Goal: Task Accomplishment & Management: Use online tool/utility

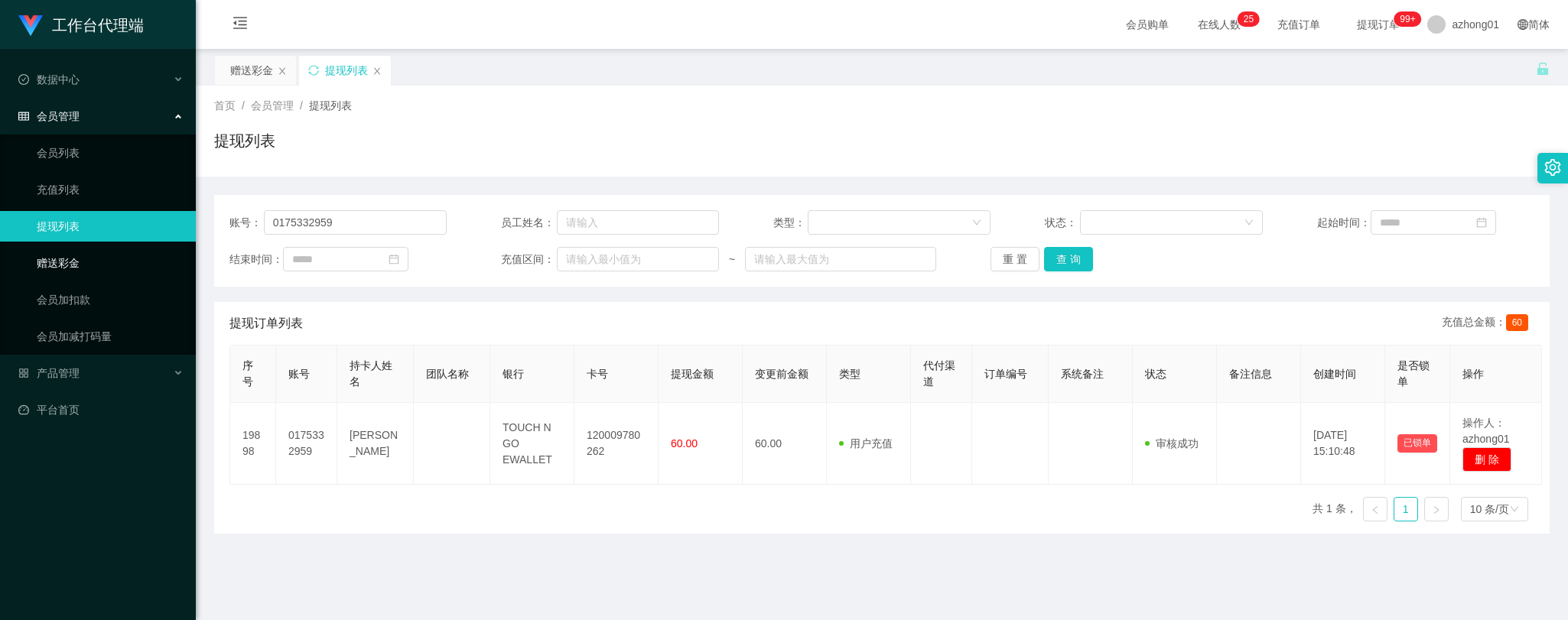
scroll to position [85, 0]
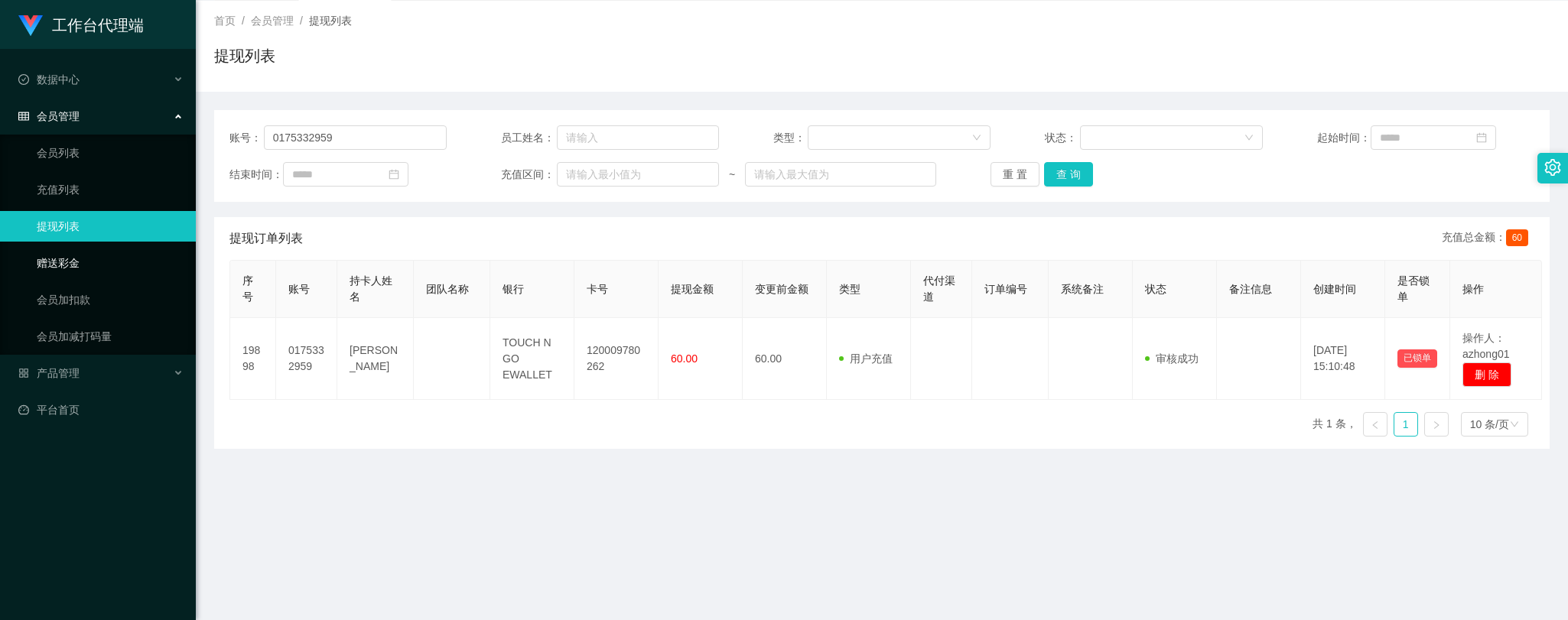
click at [71, 263] on link "赠送彩金" at bounding box center [110, 262] width 147 height 30
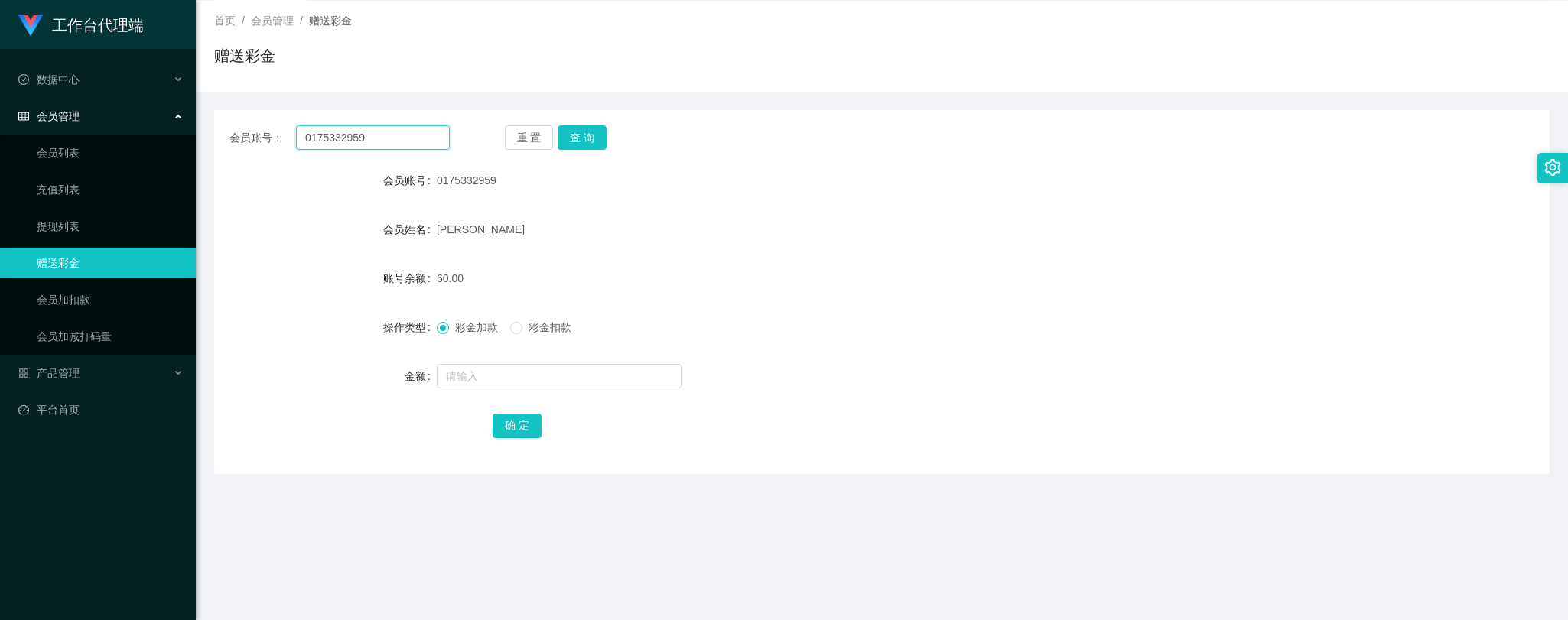
drag, startPoint x: 375, startPoint y: 139, endPoint x: 241, endPoint y: 123, distance: 135.0
click at [241, 123] on div "会员账号： 0175332959 重 置 查 询 会员账号 0175332959 会员姓名 [PERSON_NAME] leong 账号余额 60.00 操作…" at bounding box center [882, 292] width 1336 height 364
click at [572, 134] on button "查 询" at bounding box center [582, 137] width 49 height 24
click at [64, 219] on link "提现列表" at bounding box center [110, 226] width 147 height 30
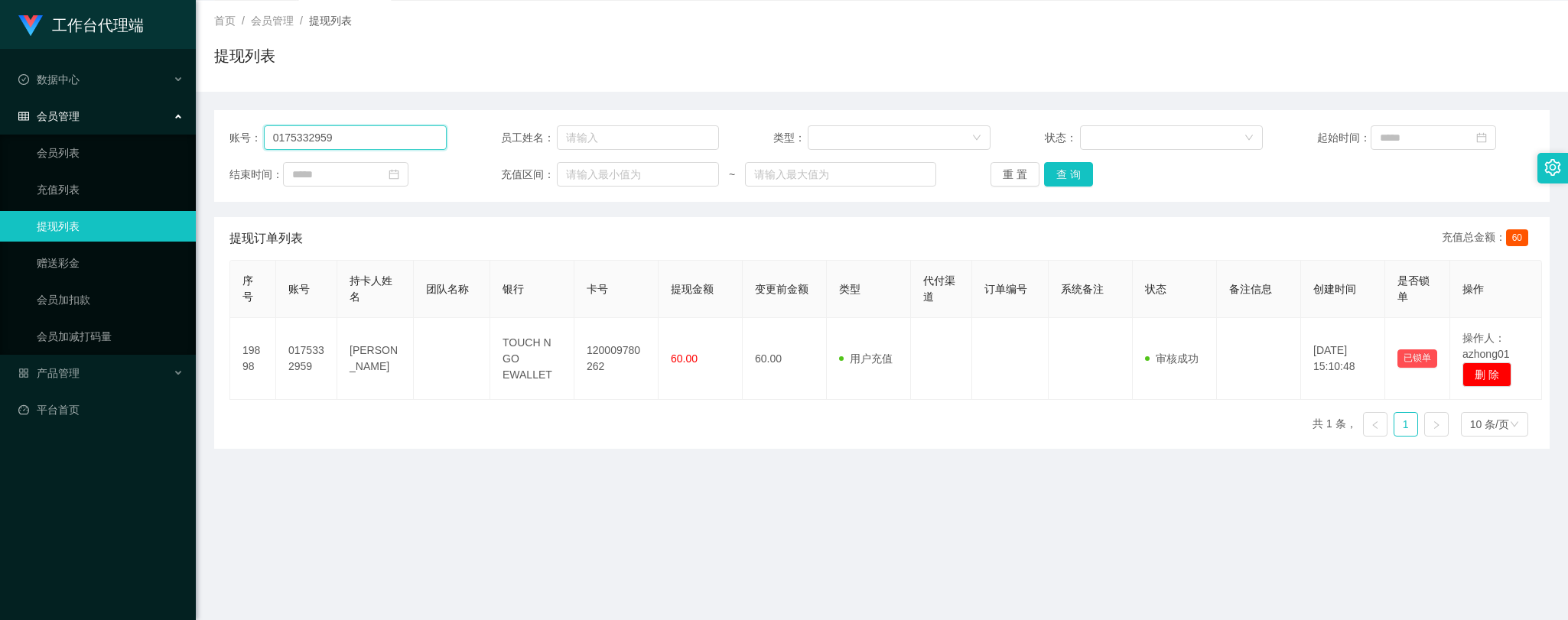
drag, startPoint x: 347, startPoint y: 141, endPoint x: 178, endPoint y: 124, distance: 169.9
click at [178, 124] on section "工作台代理端 数据中心 会员管理 会员列表 充值列表 提现列表 赠送彩金 会员加扣款 会员加减打码量 产品管理 平台首页 保存配置 重置配置 整体风格设置 主…" at bounding box center [784, 303] width 1568 height 777
click at [1060, 177] on button "查 询" at bounding box center [1069, 174] width 49 height 24
click at [62, 262] on link "赠送彩金" at bounding box center [110, 262] width 147 height 30
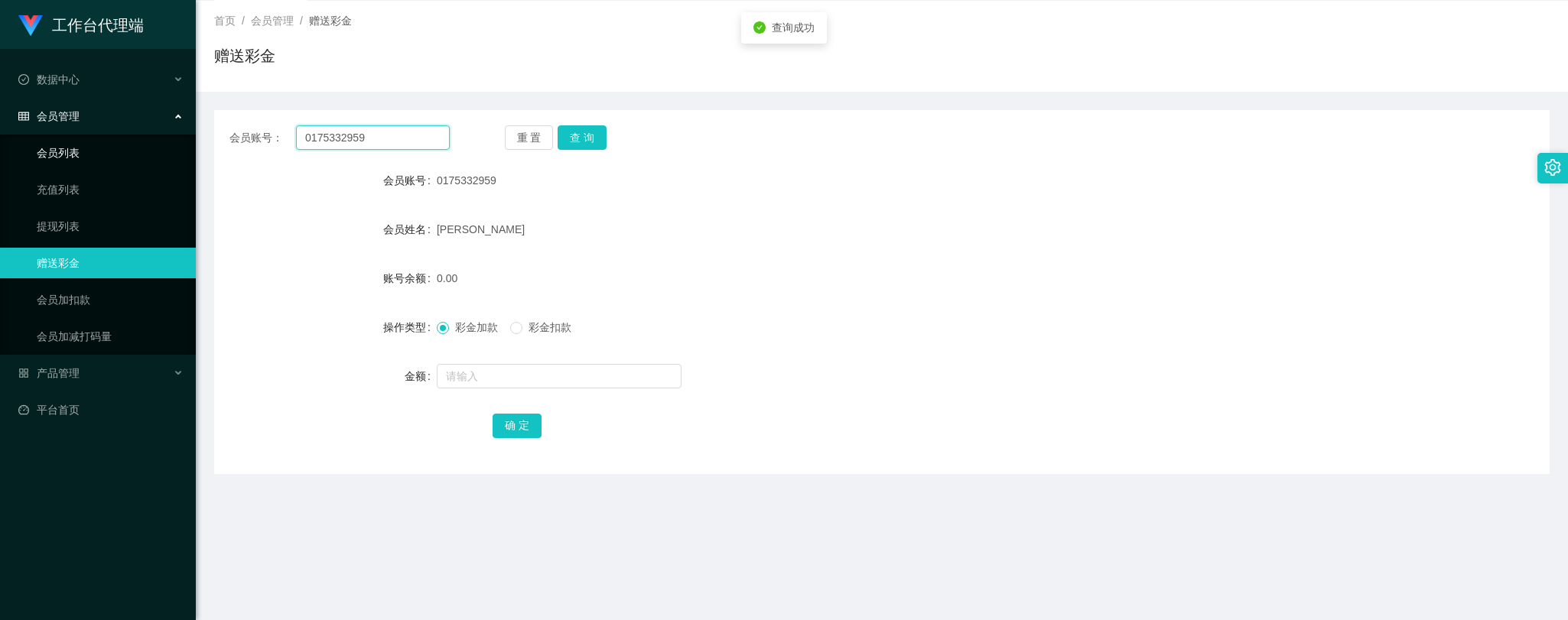
drag, startPoint x: 378, startPoint y: 141, endPoint x: 166, endPoint y: 138, distance: 212.0
click at [166, 138] on section "工作台代理端 数据中心 会员管理 会员列表 充值列表 提现列表 赠送彩金 会员加扣款 会员加减打码量 产品管理 平台首页 保存配置 重置配置 整体风格设置 主…" at bounding box center [784, 303] width 1568 height 777
click at [589, 132] on button "查 询" at bounding box center [582, 137] width 49 height 24
click at [494, 372] on input "text" at bounding box center [559, 376] width 245 height 24
type input "100"
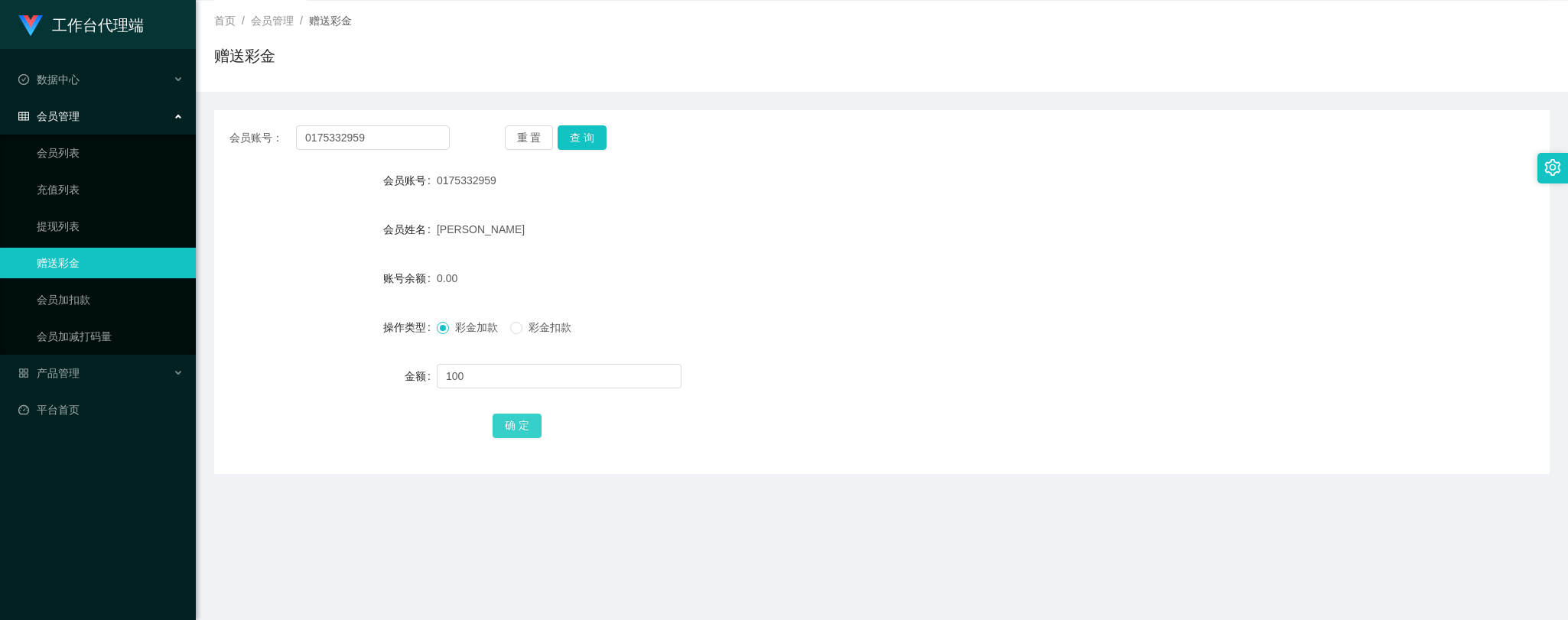
click at [502, 418] on button "确 定" at bounding box center [517, 425] width 49 height 24
drag, startPoint x: 212, startPoint y: 512, endPoint x: 214, endPoint y: 501, distance: 11.2
click at [212, 511] on main "关闭左侧 关闭右侧 关闭其它 刷新页面 赠送彩金 提现列表 首页 / 会员管理 / 赠送彩金 / 赠送彩金 会员账号： 0175332959 重 置 查 询 …" at bounding box center [881, 292] width 1372 height 656
drag, startPoint x: 377, startPoint y: 135, endPoint x: 253, endPoint y: 133, distance: 124.0
click at [229, 126] on div "会员账号： 0175332959" at bounding box center [339, 137] width 220 height 24
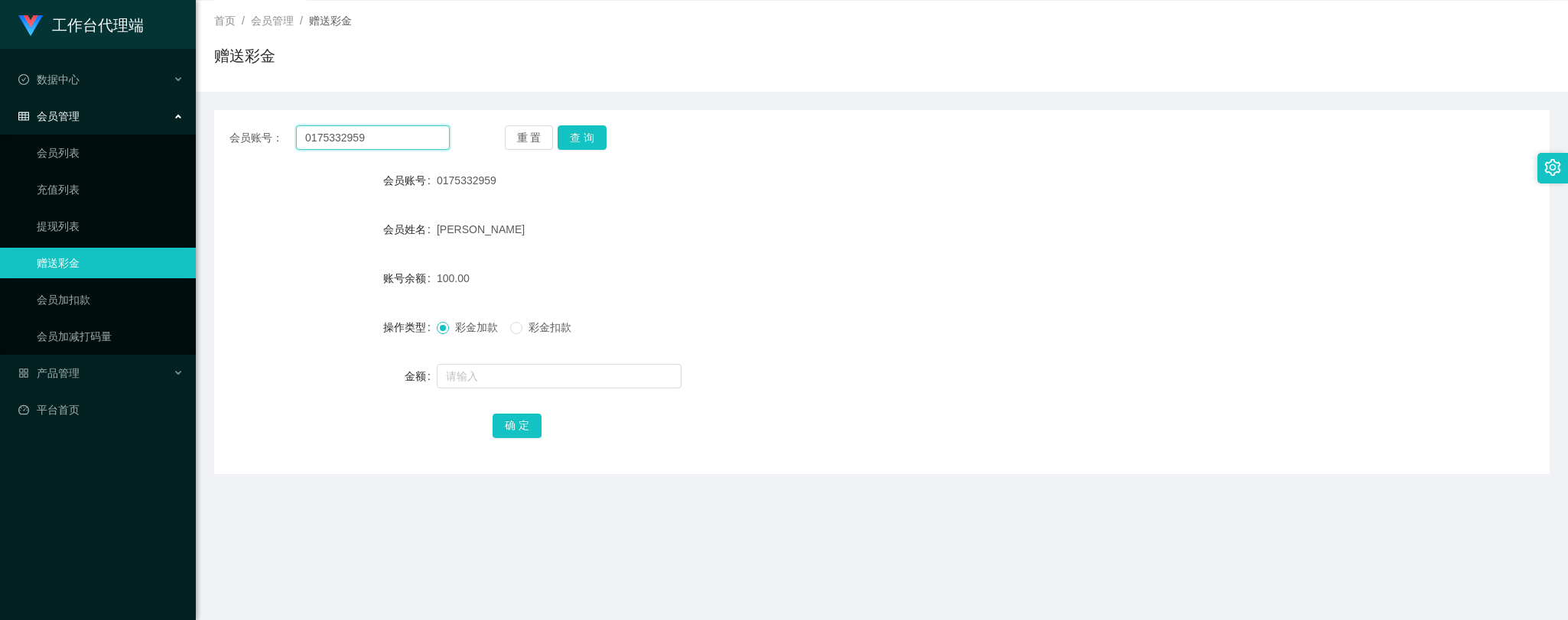
paste input "jeffwong"
type input "jeffwong"
click at [595, 135] on button "查 询" at bounding box center [582, 137] width 49 height 24
click at [482, 498] on main "关闭左侧 关闭右侧 关闭其它 刷新页面 赠送彩金 提现列表 首页 / 会员管理 / 赠送彩金 / 赠送彩金 会员账号： [PERSON_NAME] 重 置 查…" at bounding box center [881, 292] width 1372 height 656
